Goal: Task Accomplishment & Management: Use online tool/utility

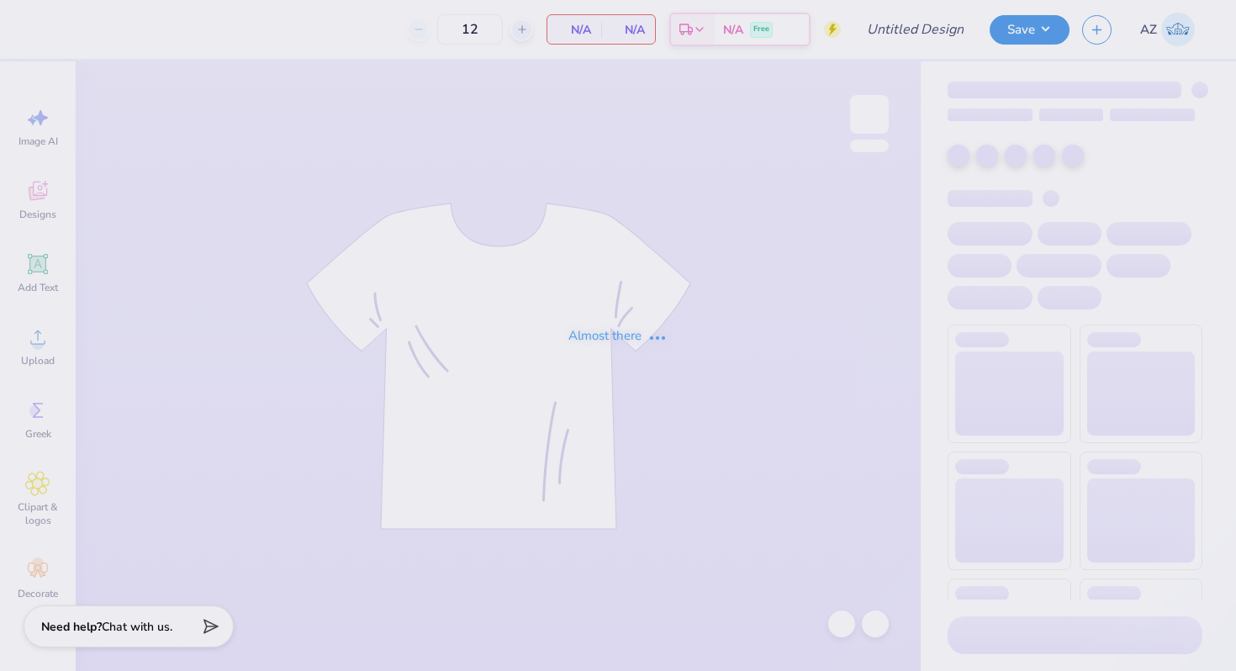
type input "jersey parents shirt"
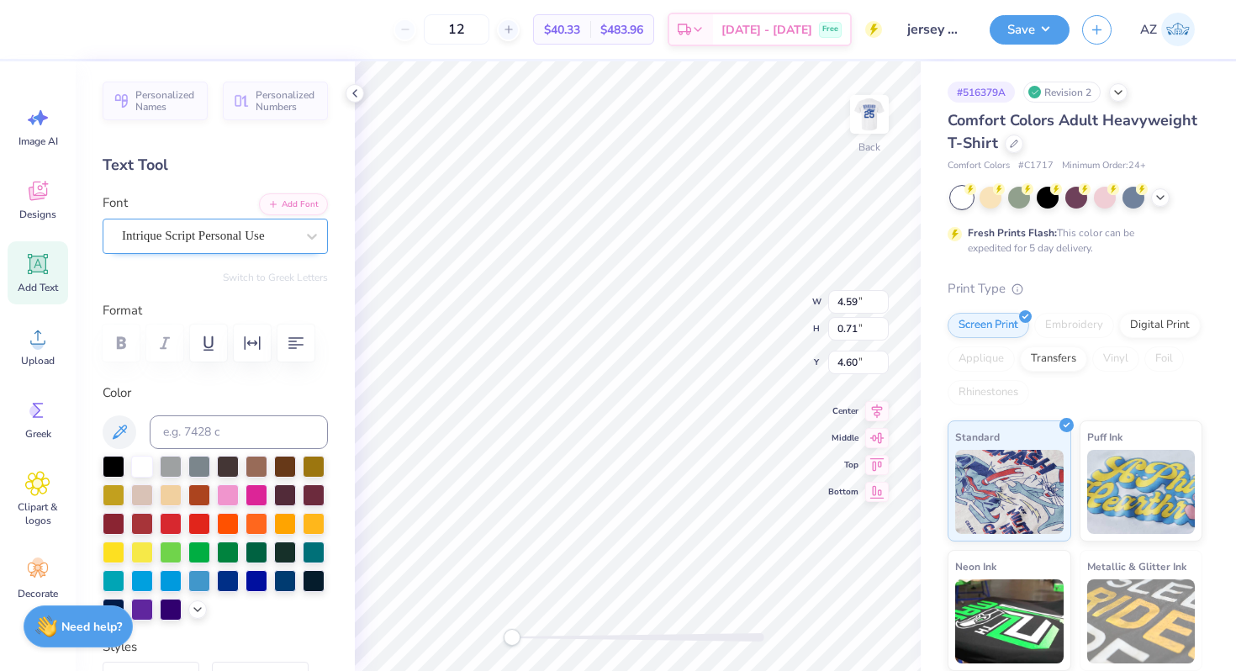
click at [189, 222] on div "Intrique Script Personal Use" at bounding box center [215, 236] width 225 height 35
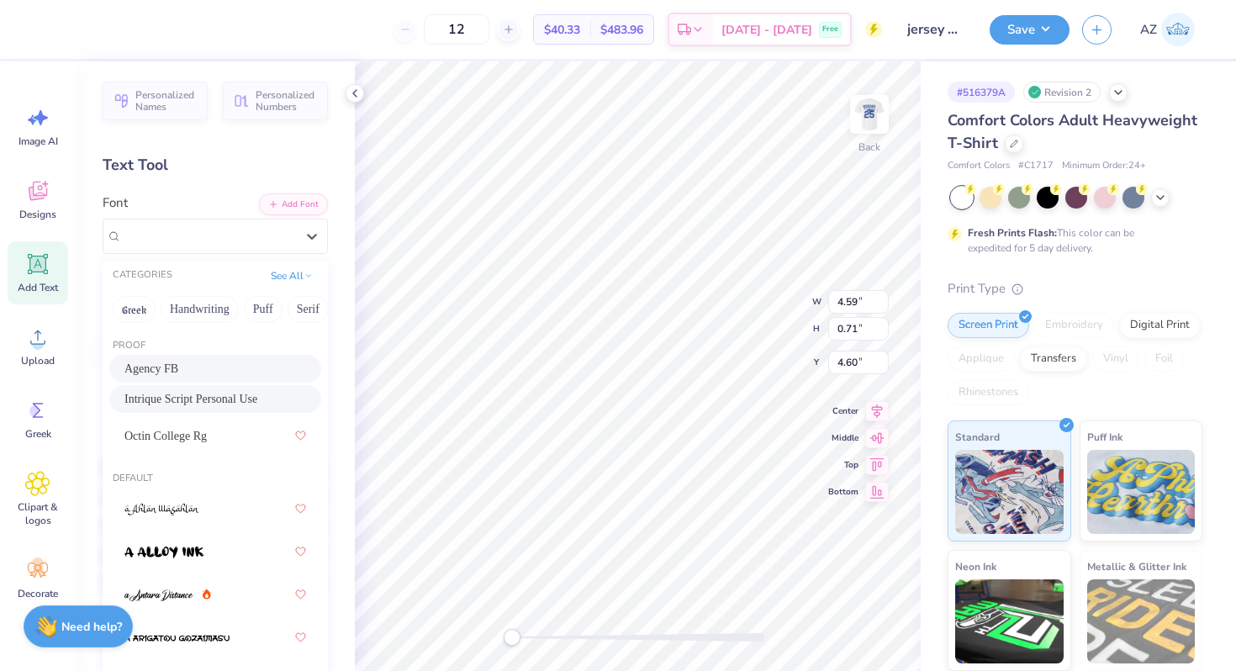
click at [188, 362] on div "Agency FB" at bounding box center [215, 369] width 182 height 18
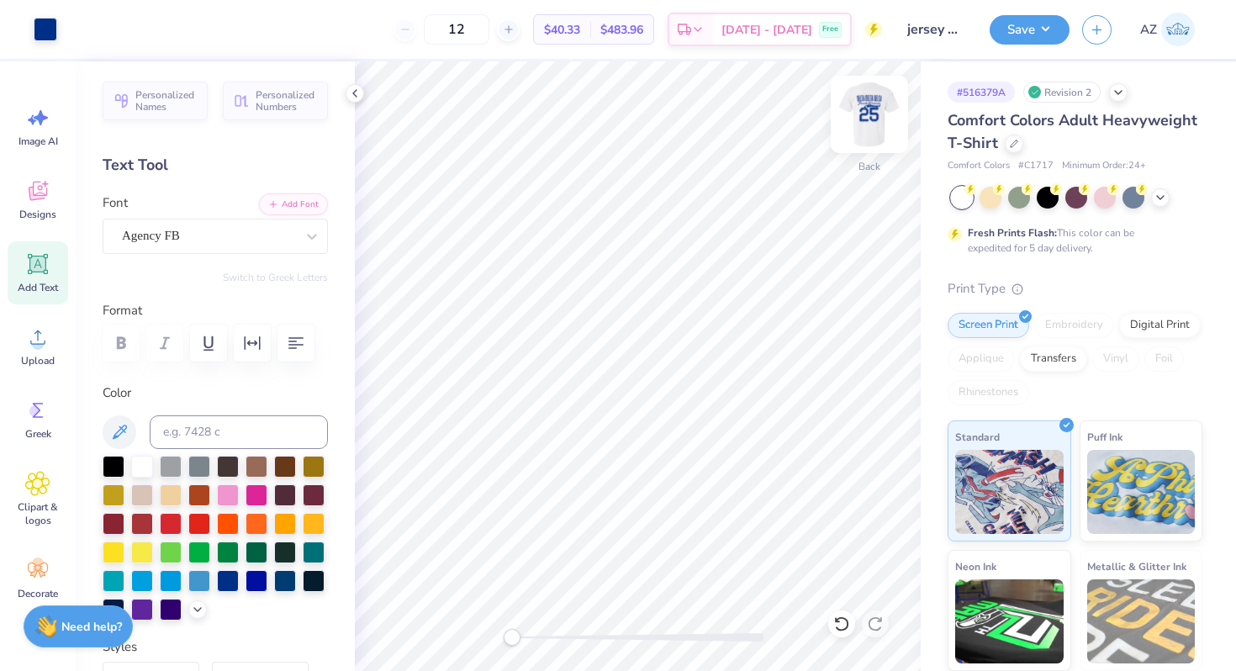
click at [867, 112] on img at bounding box center [869, 114] width 67 height 67
click at [867, 112] on img at bounding box center [870, 115] width 34 height 34
click at [1020, 29] on button "Save" at bounding box center [1030, 27] width 80 height 29
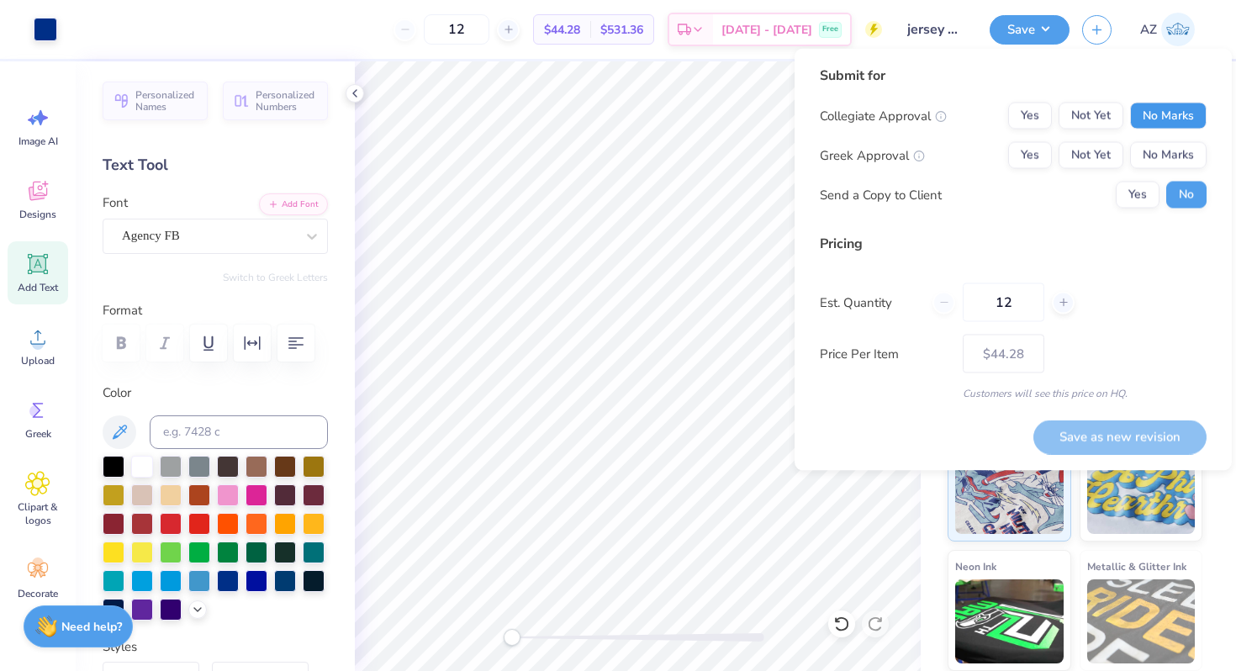
click at [1166, 126] on button "No Marks" at bounding box center [1168, 116] width 77 height 27
click at [1047, 155] on button "Yes" at bounding box center [1030, 155] width 44 height 27
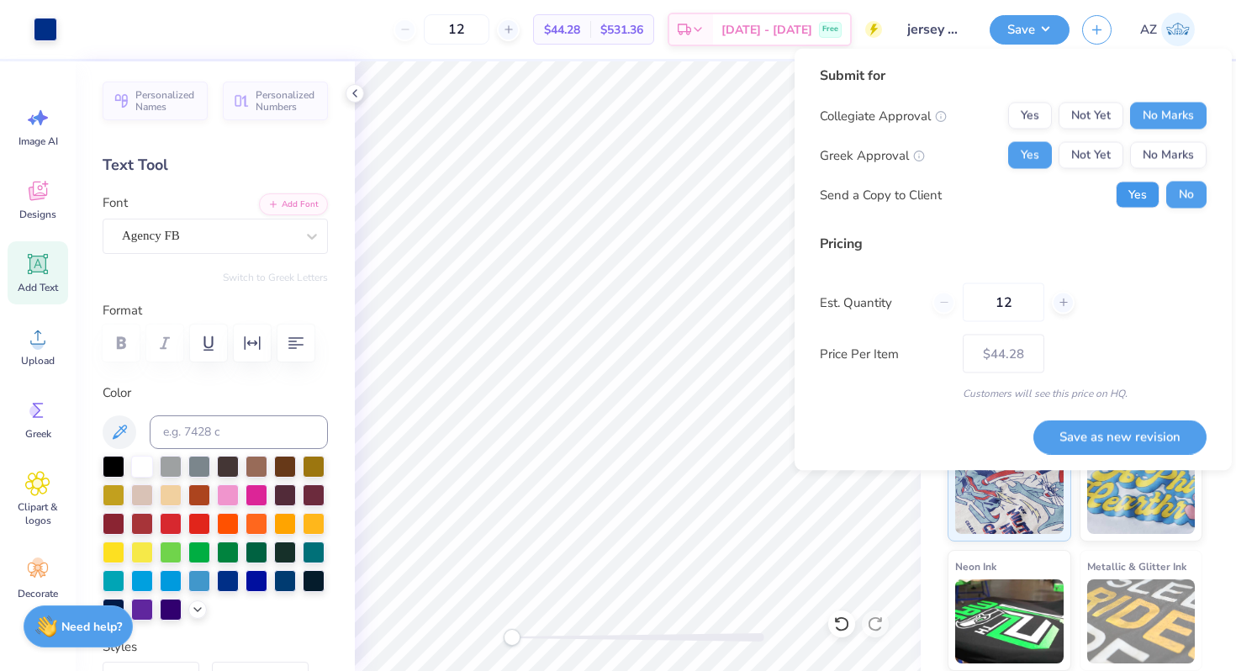
click at [1136, 192] on button "Yes" at bounding box center [1138, 195] width 44 height 27
click at [1031, 300] on input "12" at bounding box center [1004, 302] width 82 height 39
type input "1"
type input "0"
type input "030"
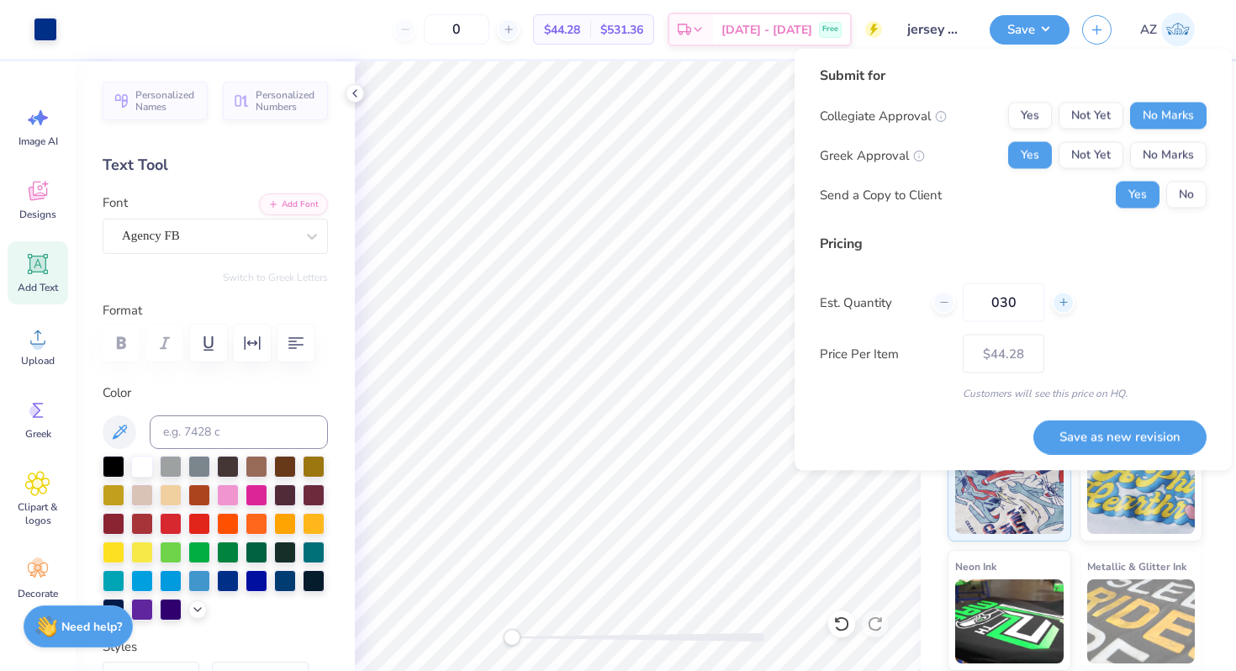
type input "30"
type input "$28.43"
type input "030"
click at [1105, 436] on button "Save as new revision" at bounding box center [1120, 437] width 173 height 34
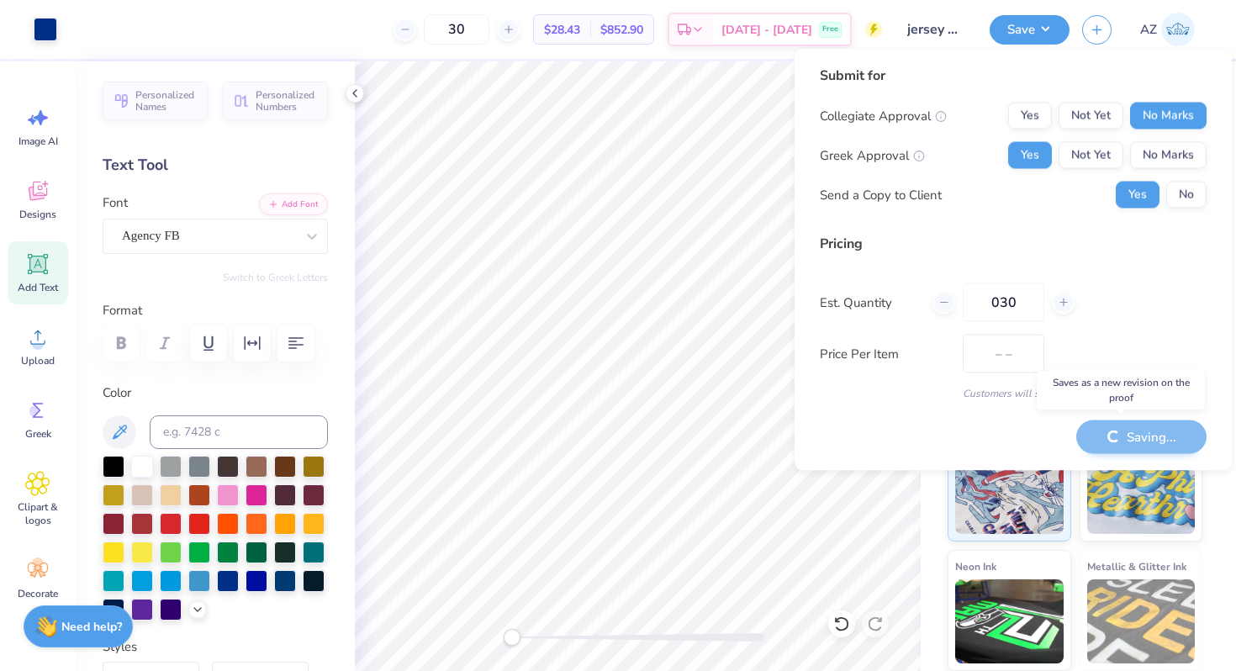
type input "$28.43"
